Goal: Find specific page/section: Find specific page/section

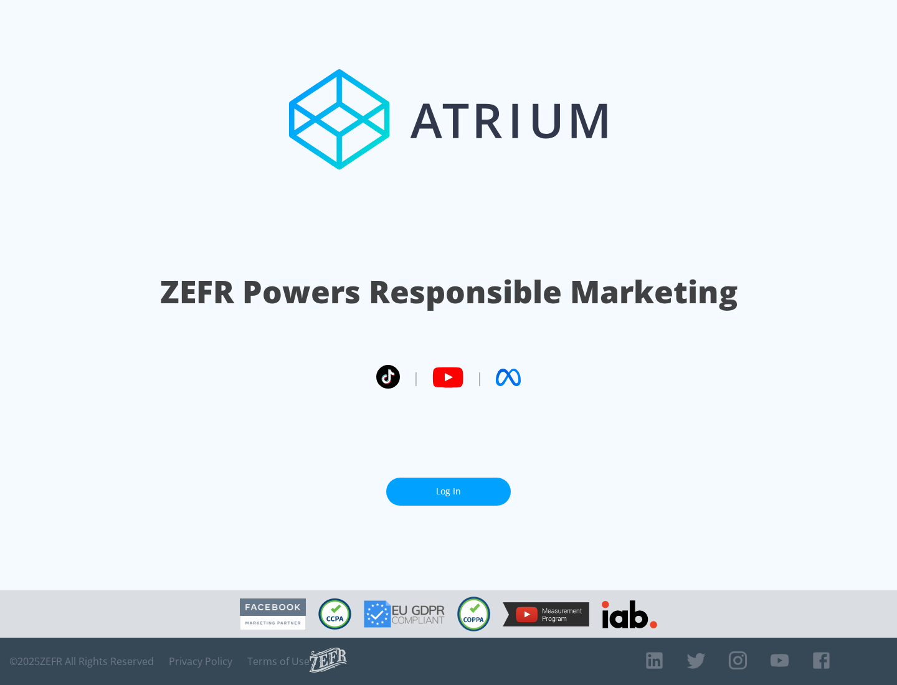
click at [449, 491] on link "Log In" at bounding box center [448, 492] width 125 height 28
